Goal: Navigation & Orientation: Find specific page/section

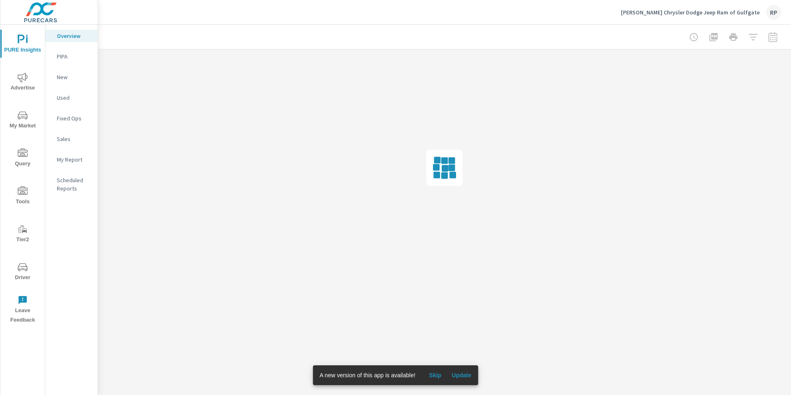
click at [25, 270] on icon "nav menu" at bounding box center [23, 267] width 10 height 10
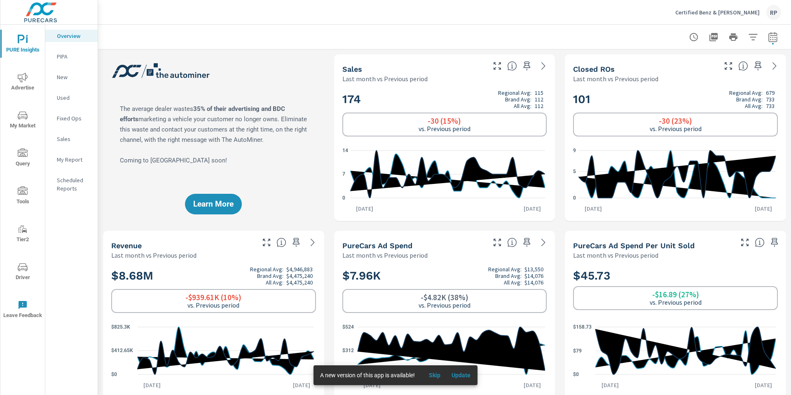
click at [75, 162] on p "My Report" at bounding box center [74, 159] width 34 height 8
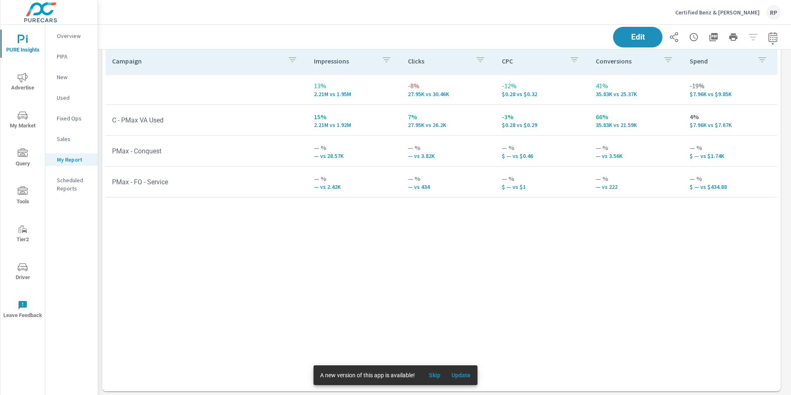
scroll to position [417, 0]
click at [709, 40] on icon "button" at bounding box center [714, 37] width 10 height 10
click at [766, 14] on div "Certified Benz & [PERSON_NAME]" at bounding box center [729, 12] width 106 height 15
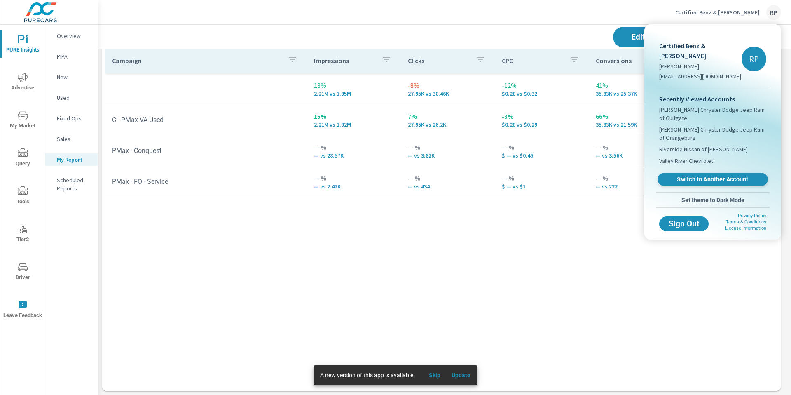
click at [707, 176] on span "Switch to Another Account" at bounding box center [712, 180] width 101 height 8
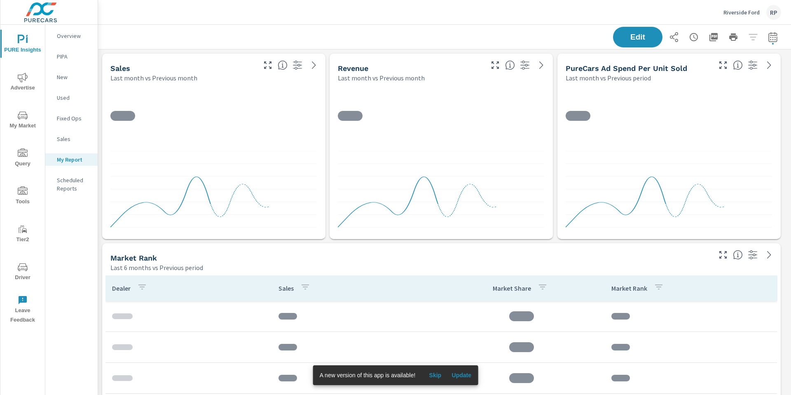
scroll to position [2387, 700]
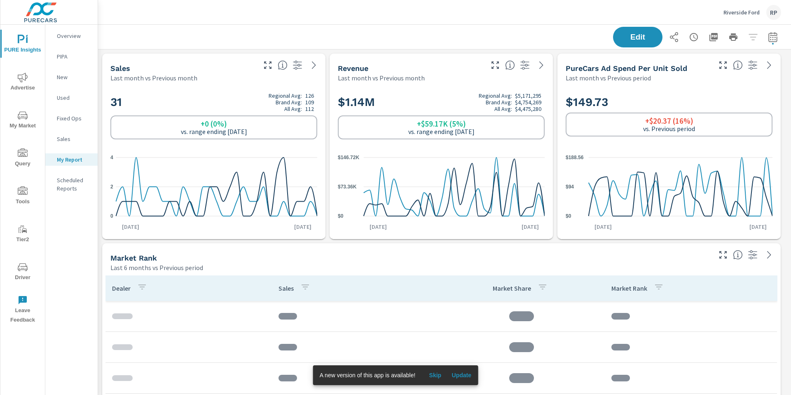
click at [26, 272] on span "Driver" at bounding box center [23, 272] width 40 height 20
